Goal: Information Seeking & Learning: Learn about a topic

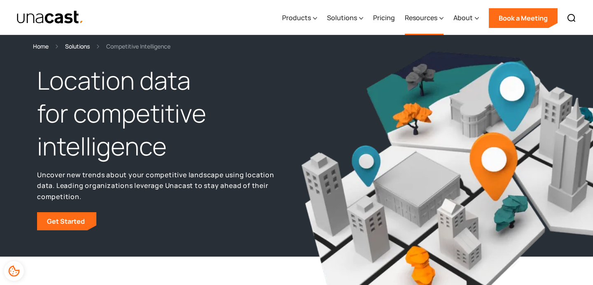
click at [425, 19] on div "Resources" at bounding box center [421, 18] width 33 height 10
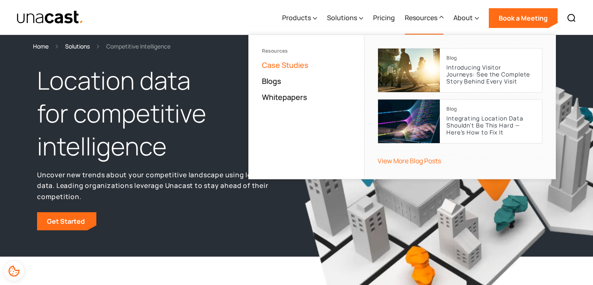
click at [277, 65] on link "Case Studies" at bounding box center [285, 65] width 47 height 10
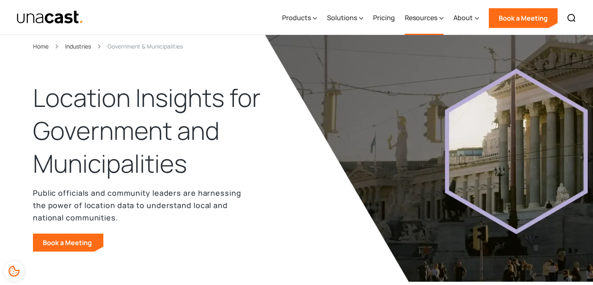
click at [414, 20] on div "Resources" at bounding box center [421, 18] width 33 height 10
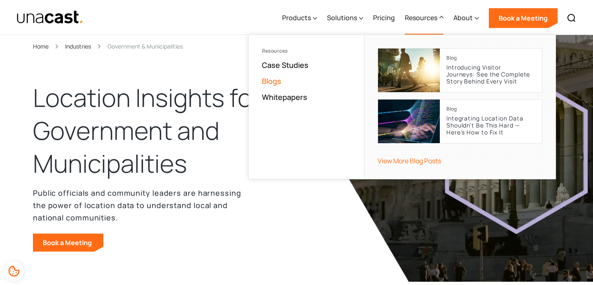
click at [277, 82] on link "Blogs" at bounding box center [271, 81] width 19 height 10
